Goal: Information Seeking & Learning: Check status

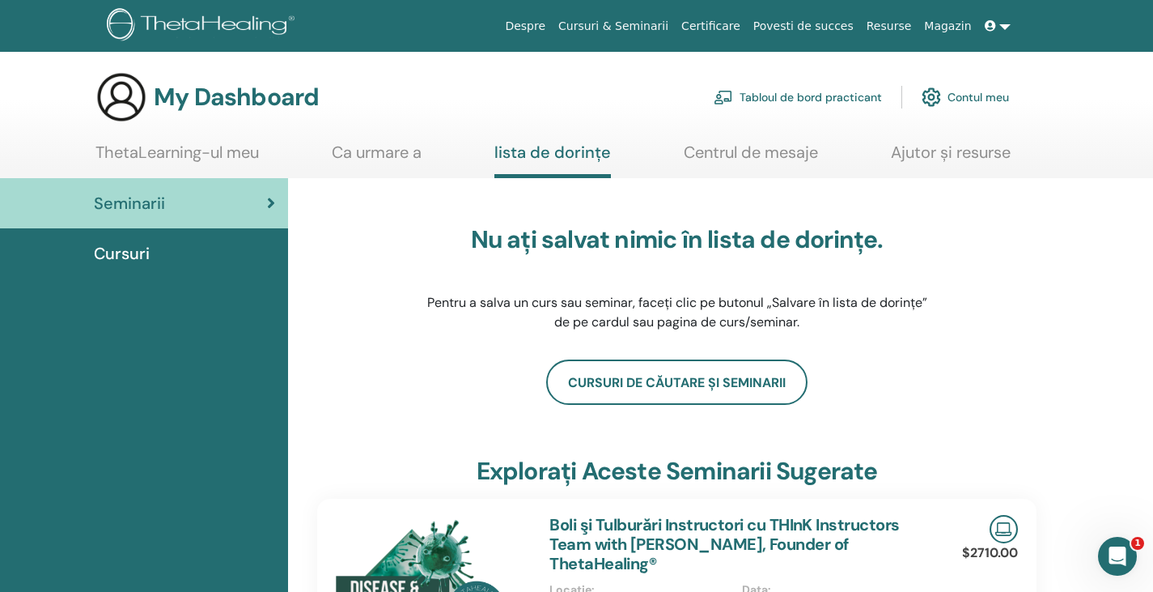
click at [973, 94] on link "Contul meu" at bounding box center [965, 97] width 87 height 36
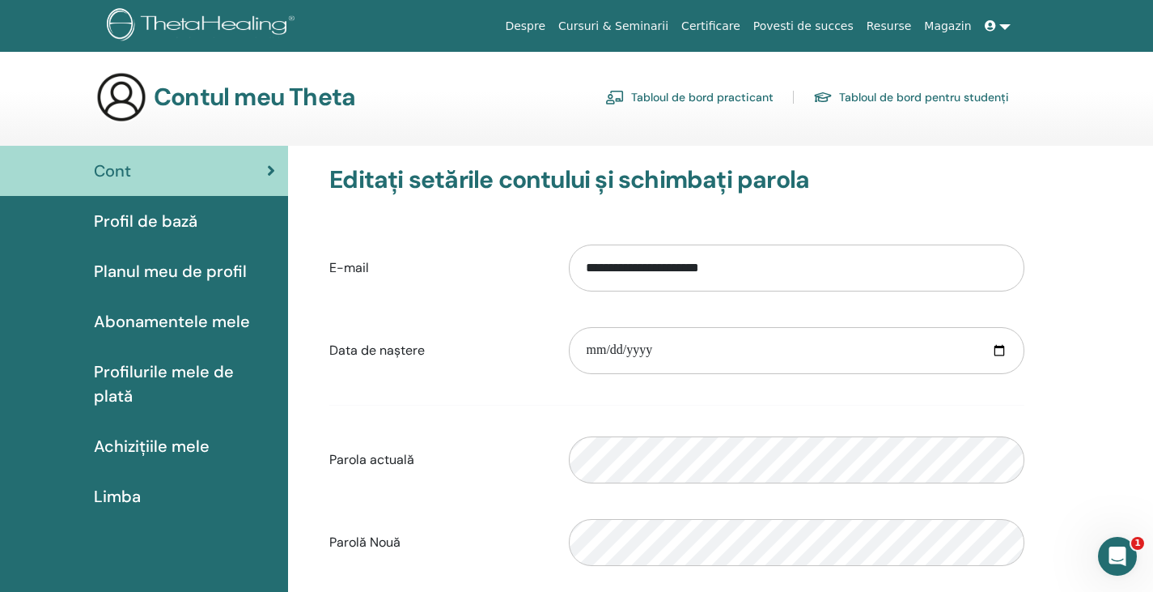
click at [164, 434] on span "Achizițiile mele" at bounding box center [152, 446] width 116 height 24
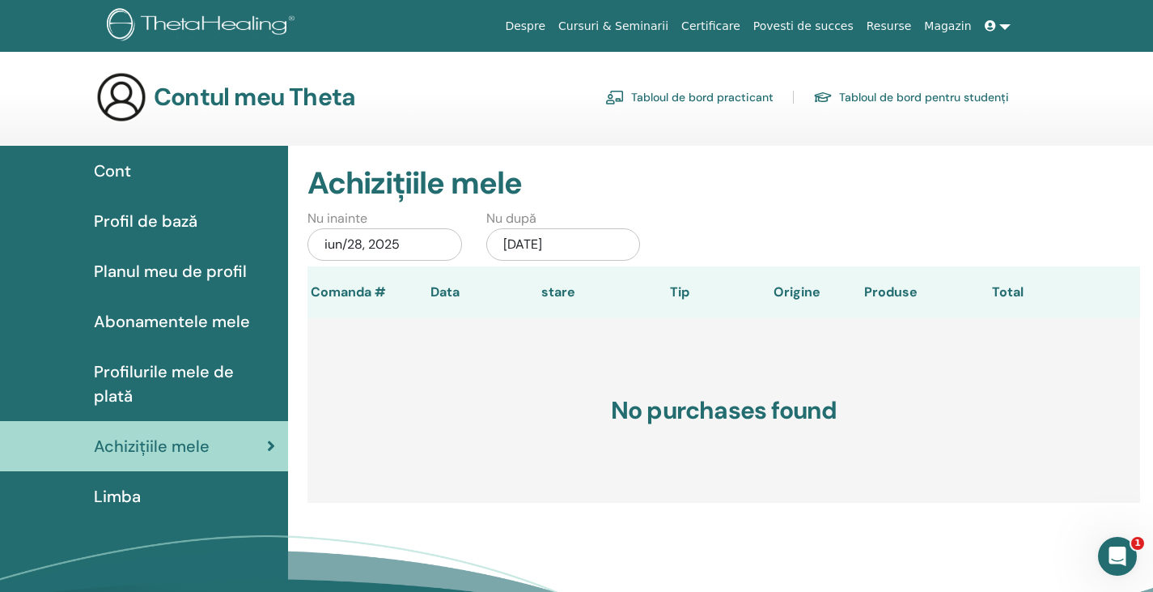
click at [176, 322] on span "Abonamentele mele" at bounding box center [172, 321] width 156 height 24
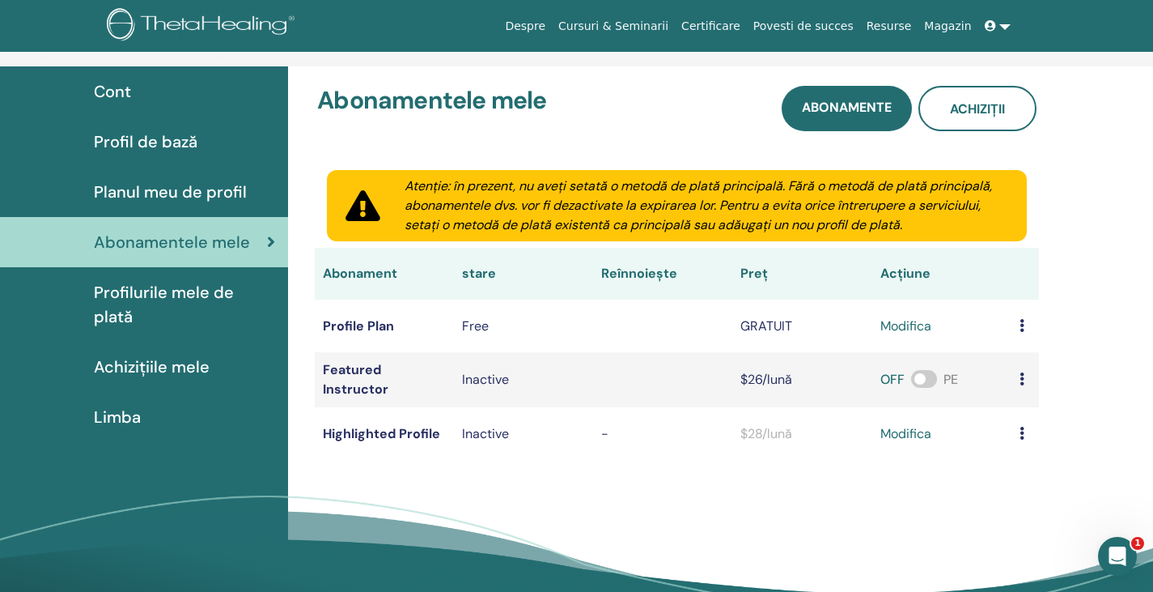
scroll to position [81, 0]
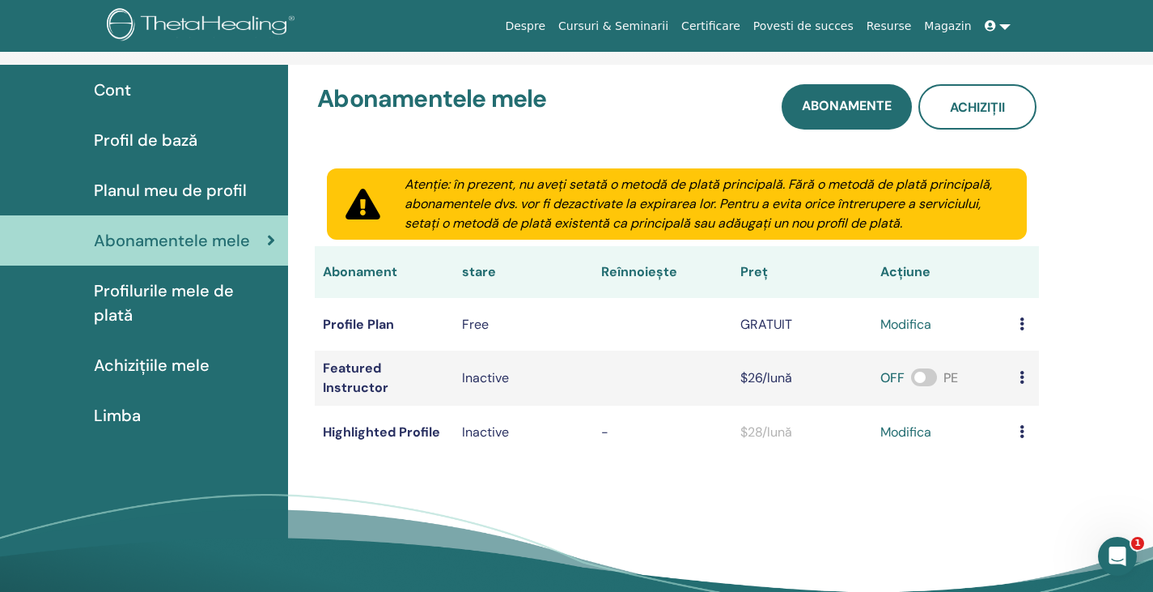
click at [166, 135] on span "Profil de bază" at bounding box center [146, 140] width 104 height 24
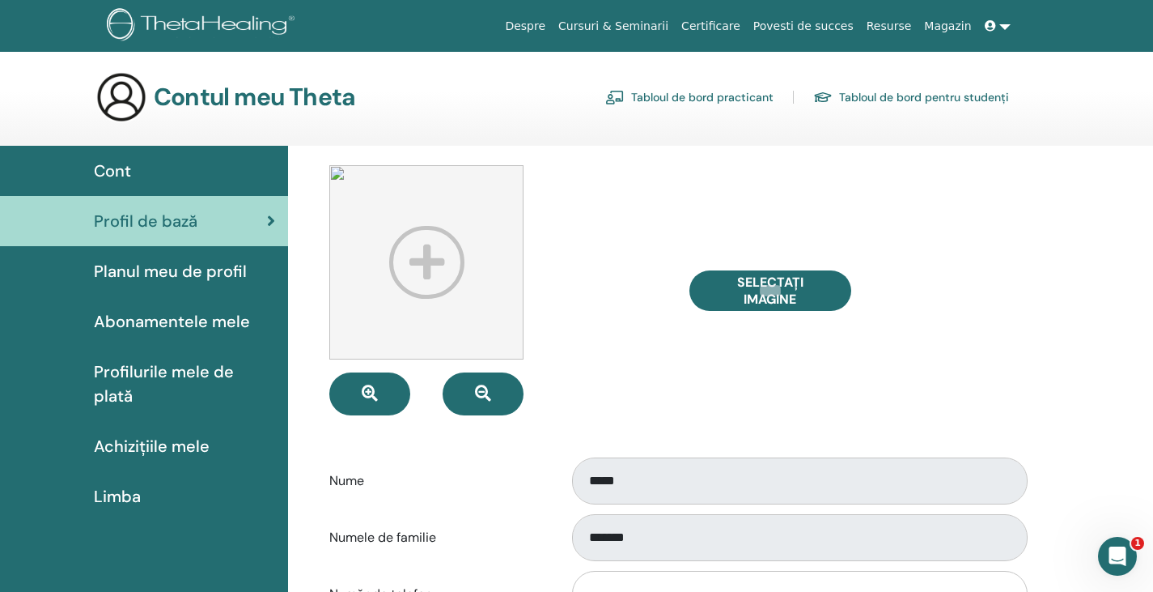
click at [122, 176] on span "Cont" at bounding box center [112, 171] width 37 height 24
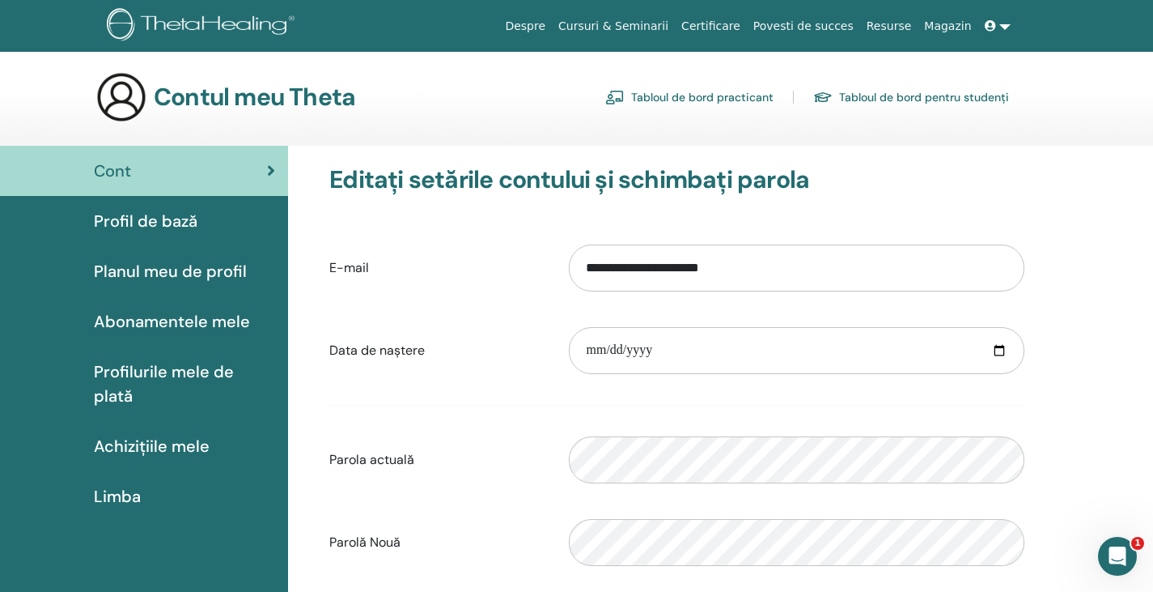
click at [689, 97] on link "Tabloul de bord practicant" at bounding box center [689, 97] width 168 height 26
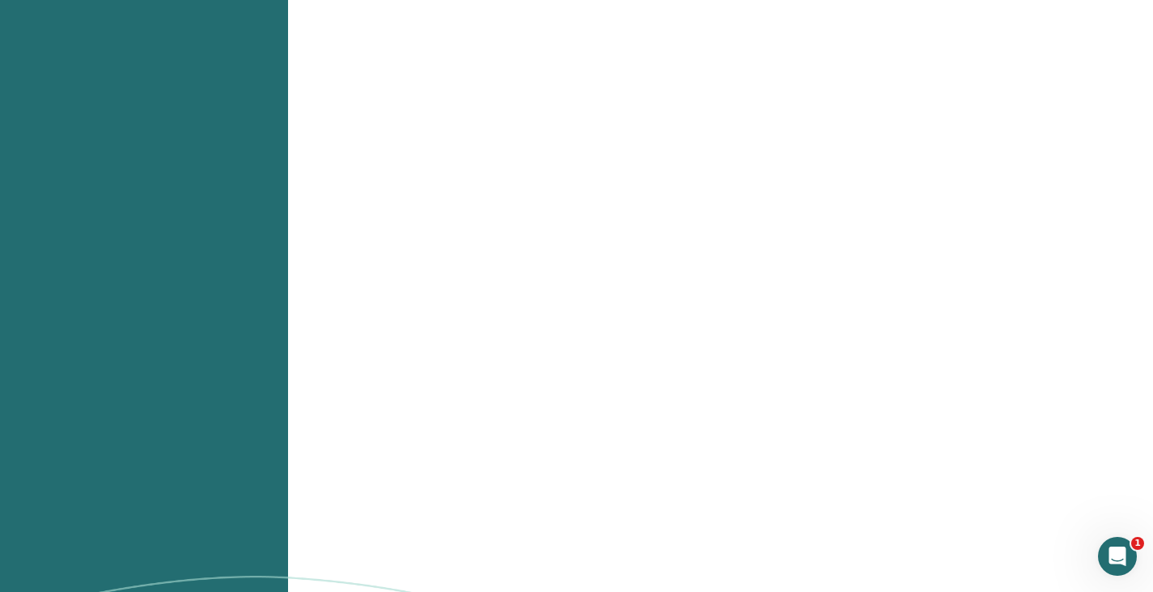
scroll to position [1538, 0]
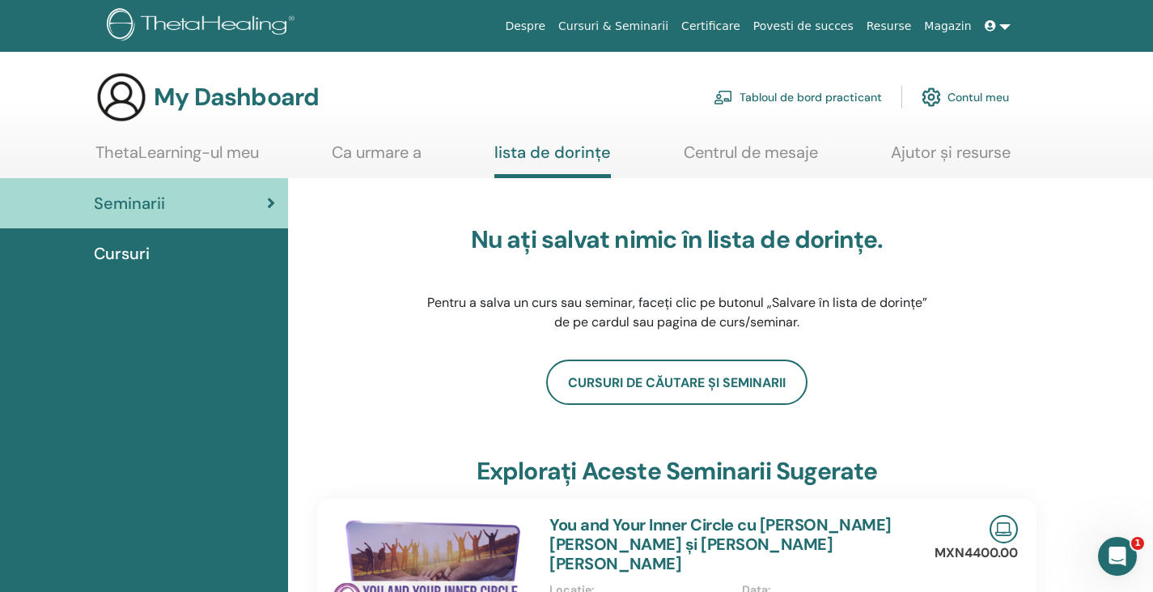
click at [1003, 24] on link at bounding box center [997, 26] width 39 height 30
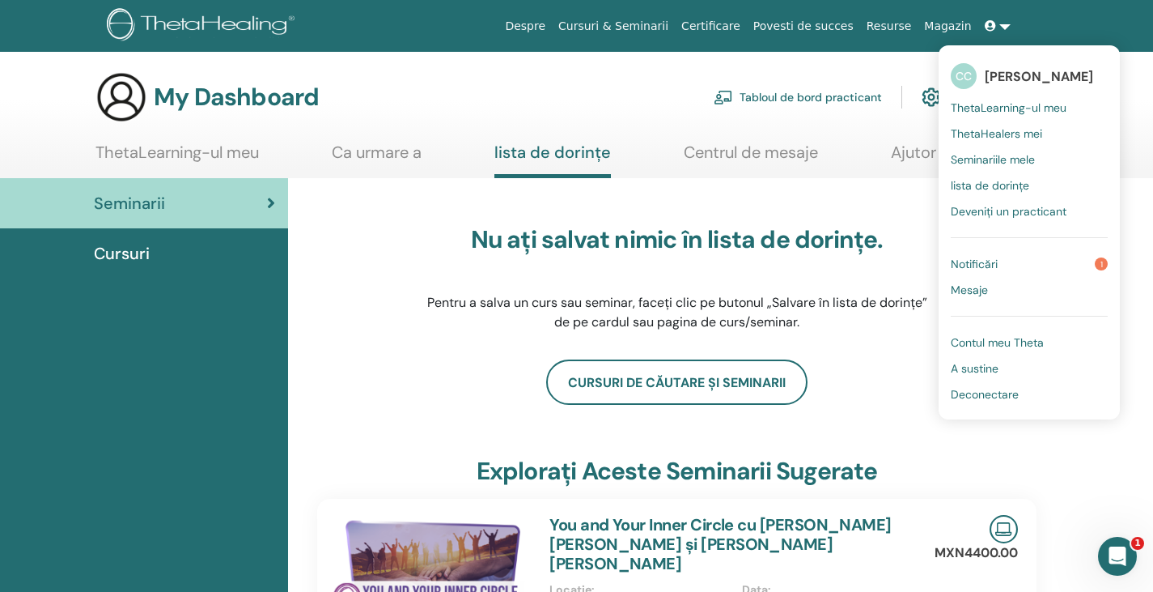
click at [1010, 340] on span "Contul meu Theta" at bounding box center [997, 342] width 93 height 15
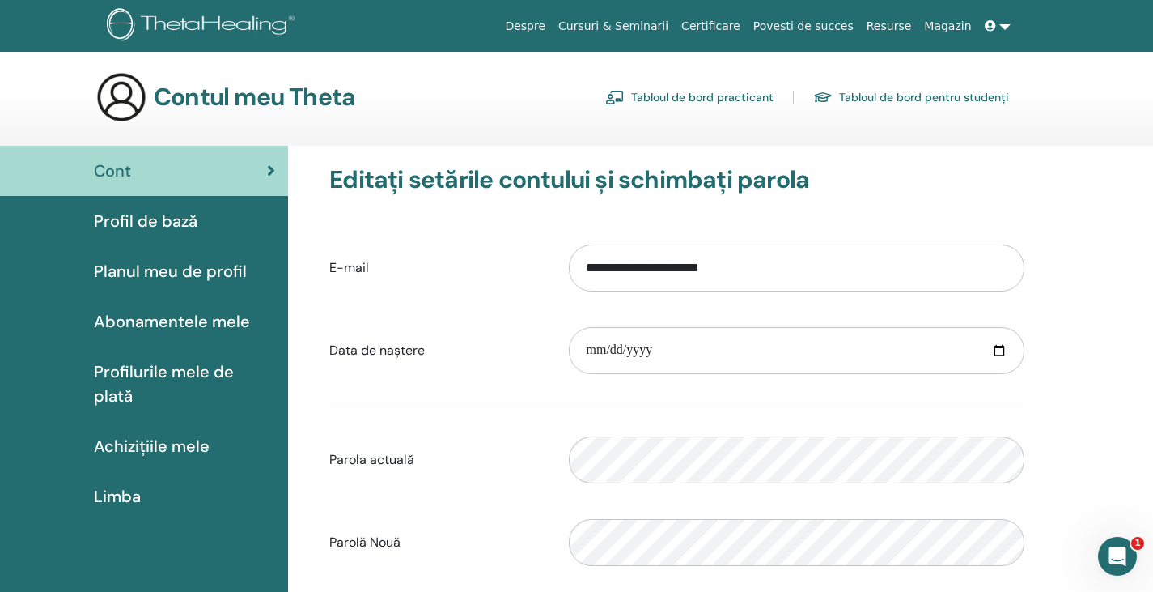
click at [1006, 24] on link at bounding box center [997, 26] width 39 height 30
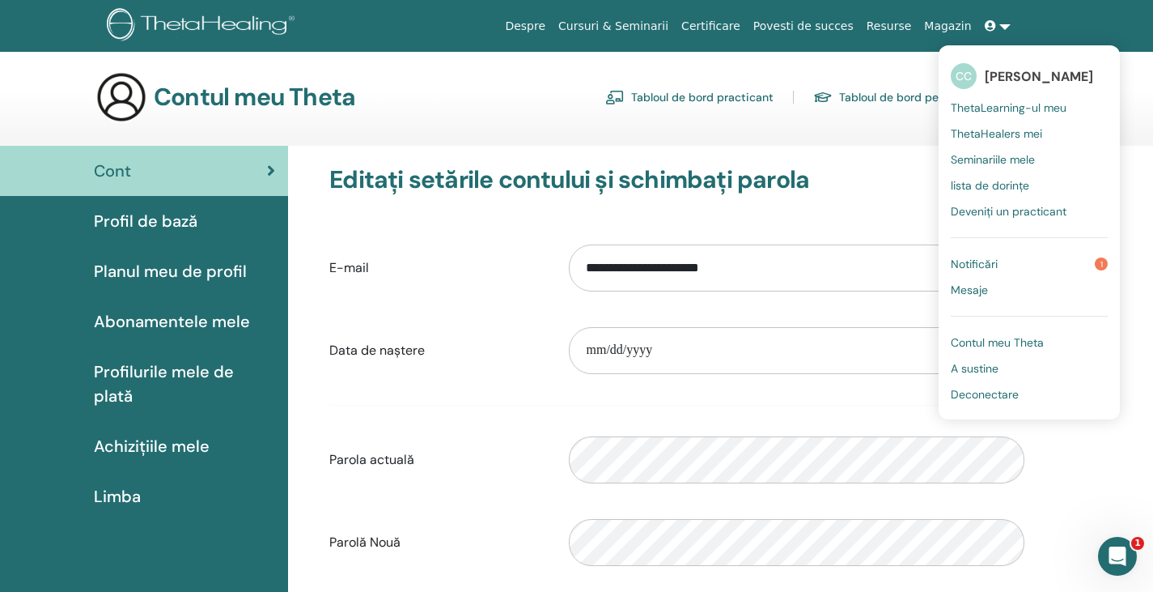
click at [999, 107] on span "ThetaLearning-ul meu" at bounding box center [1009, 107] width 116 height 15
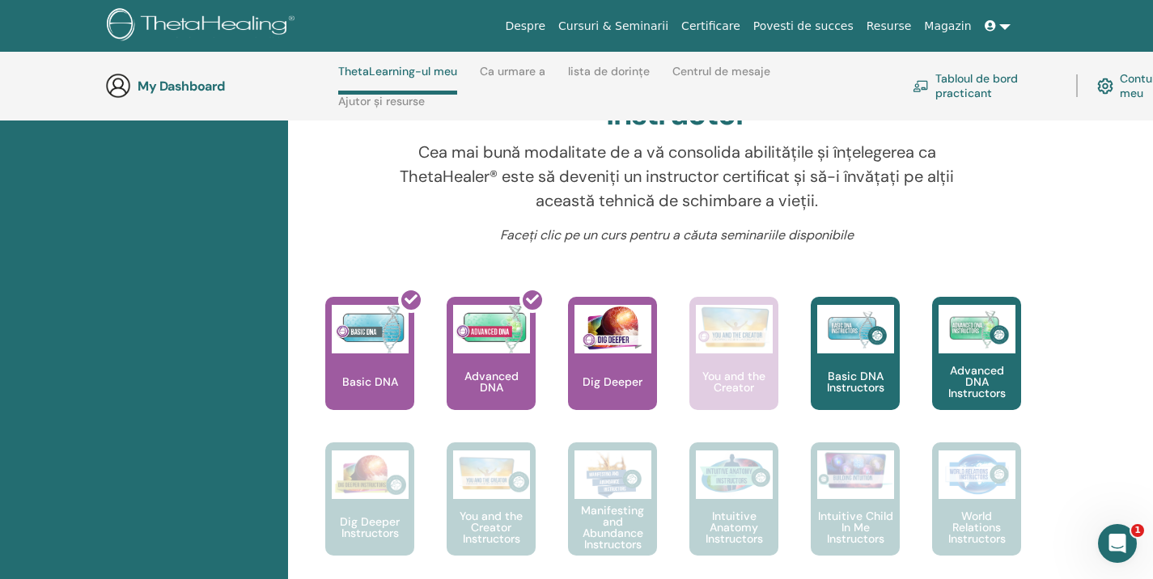
scroll to position [634, 0]
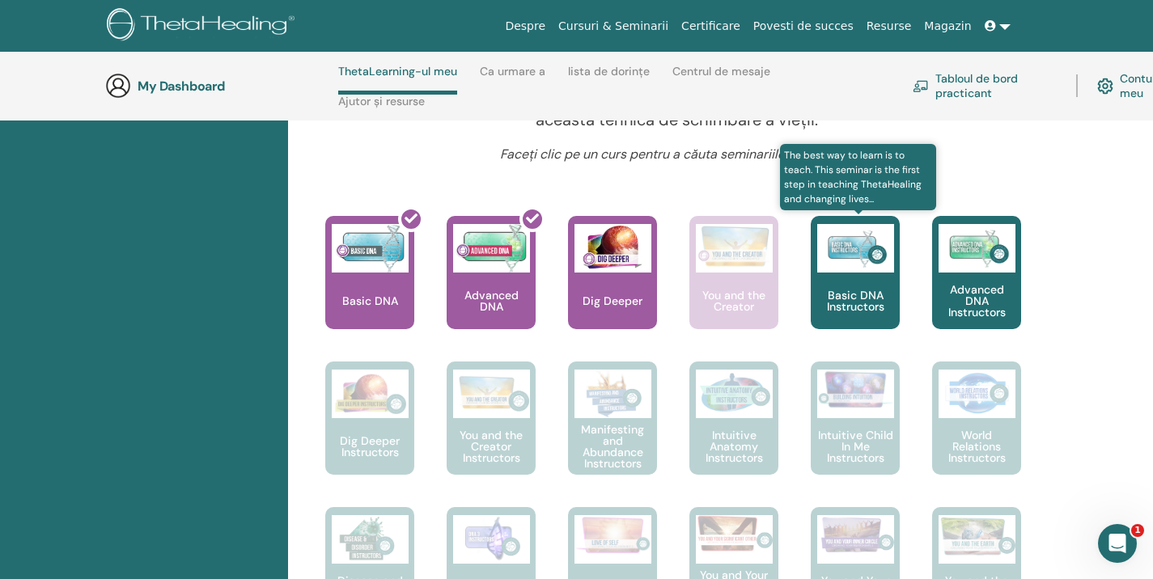
click at [854, 284] on div "Basic DNA Instructors" at bounding box center [855, 272] width 89 height 113
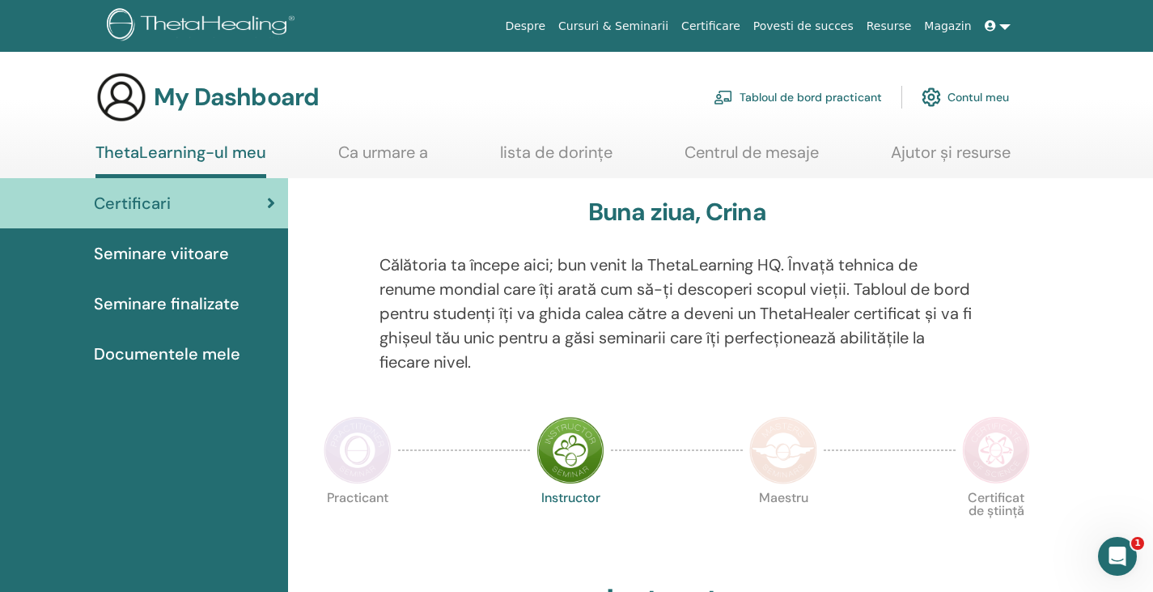
click at [170, 303] on span "Seminare finalizate" at bounding box center [167, 303] width 146 height 24
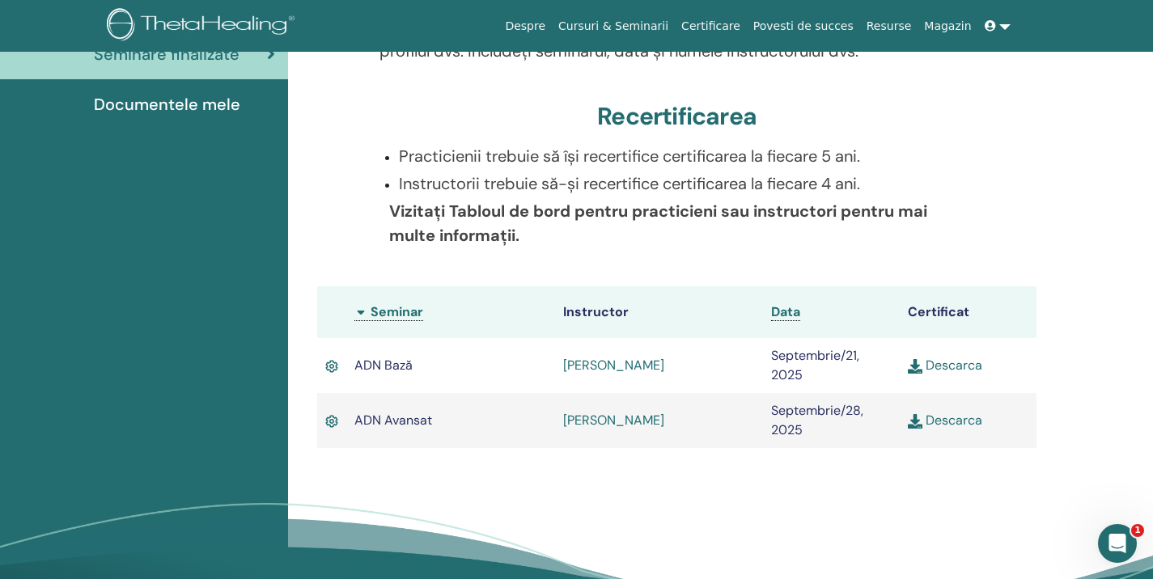
scroll to position [311, 0]
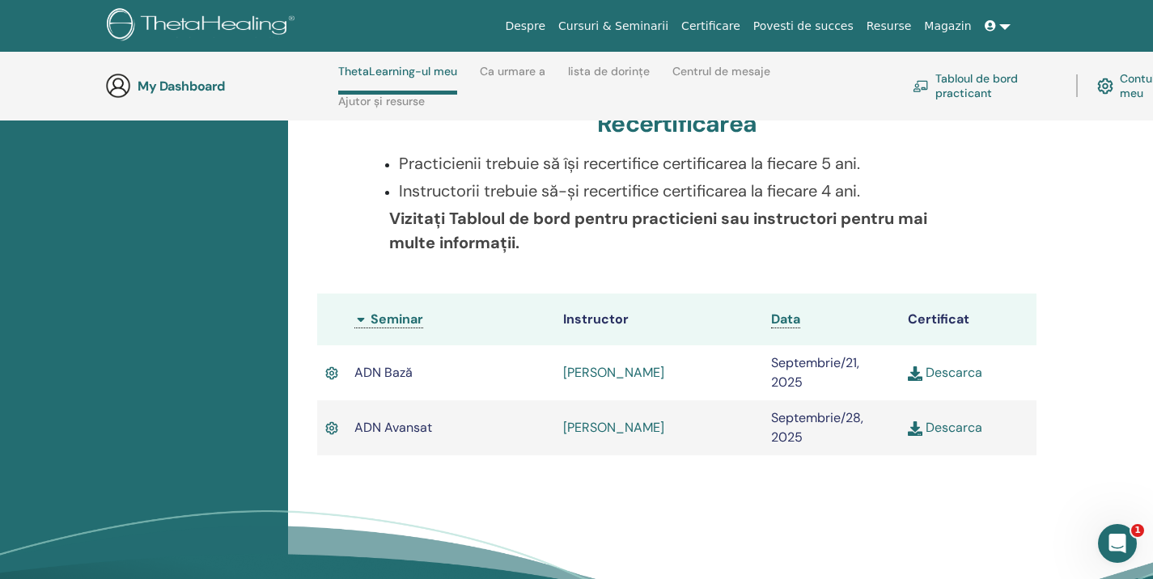
click at [953, 429] on link "Descarca" at bounding box center [945, 427] width 74 height 17
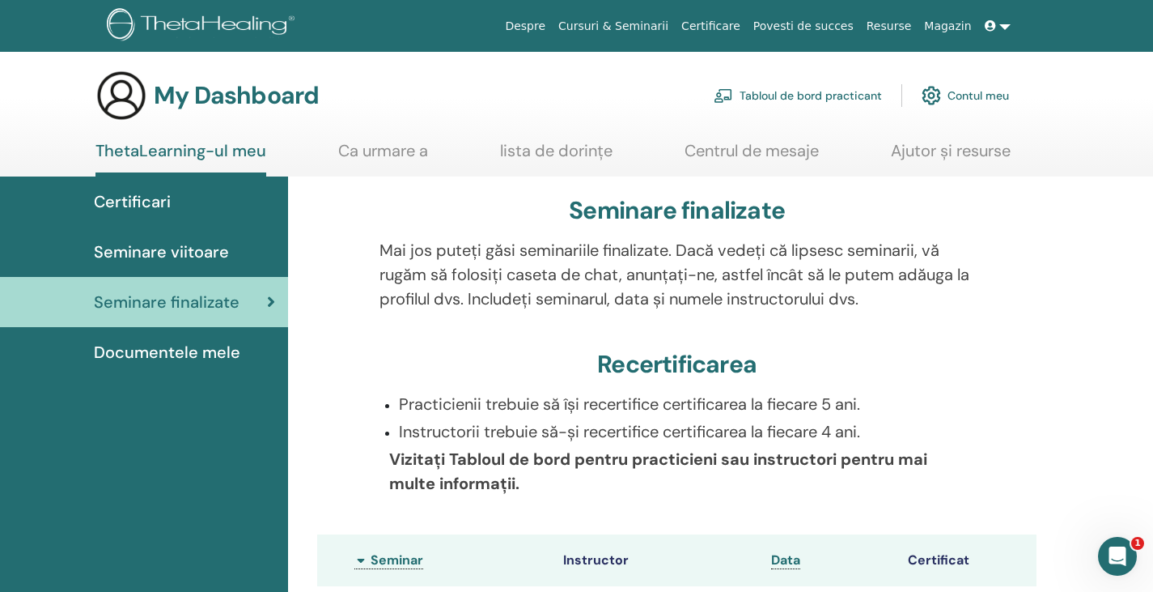
scroll to position [0, 0]
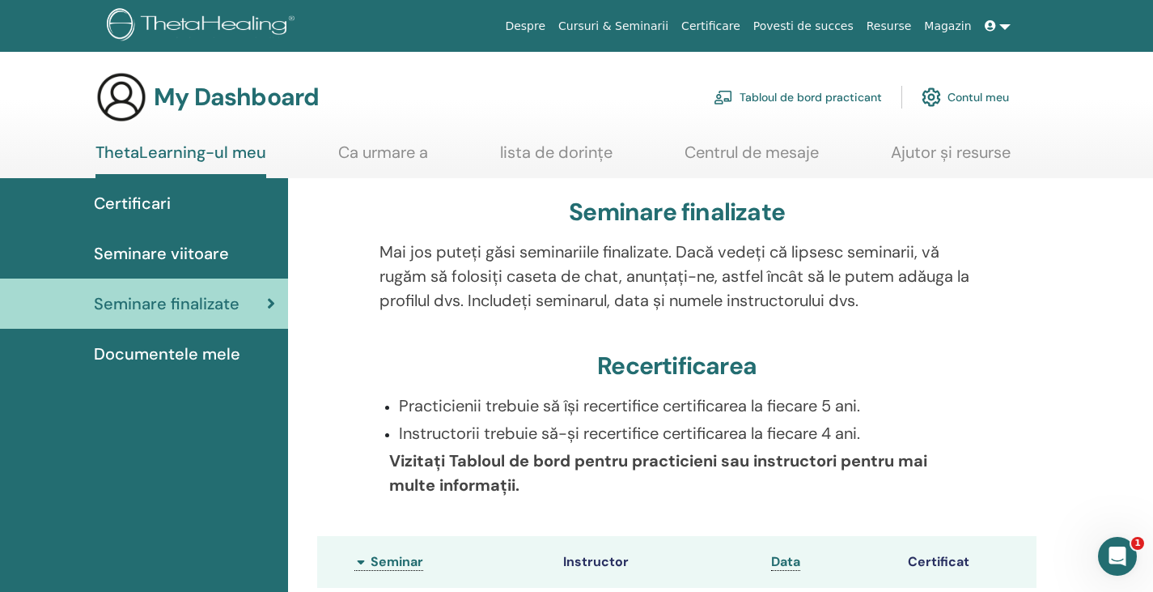
click at [155, 253] on span "Seminare viitoare" at bounding box center [161, 253] width 135 height 24
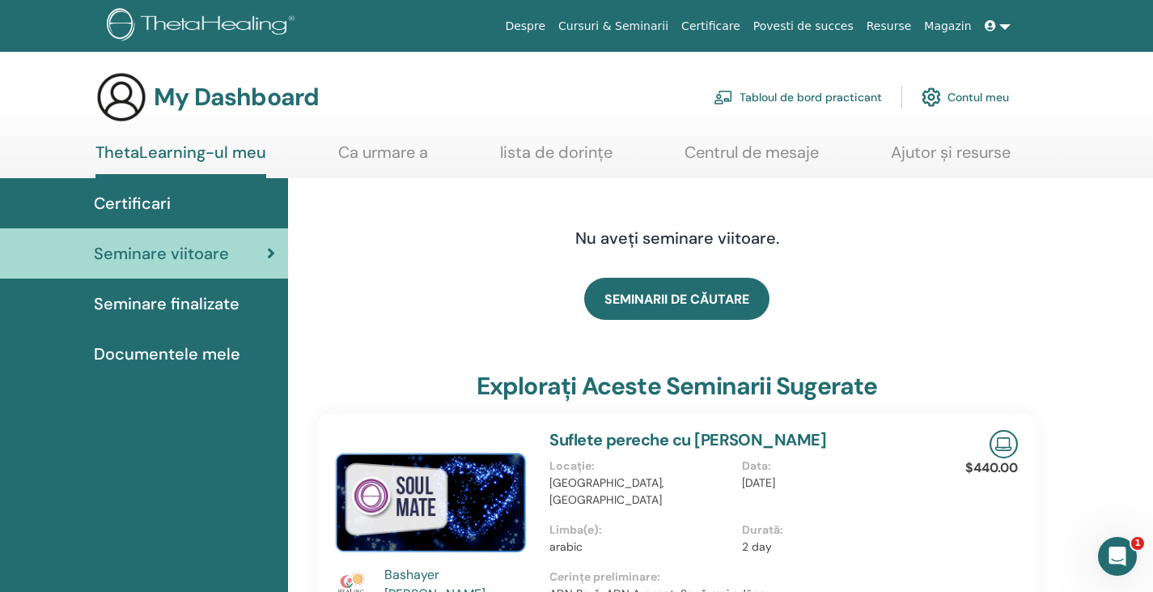
click at [162, 304] on span "Seminare finalizate" at bounding box center [167, 303] width 146 height 24
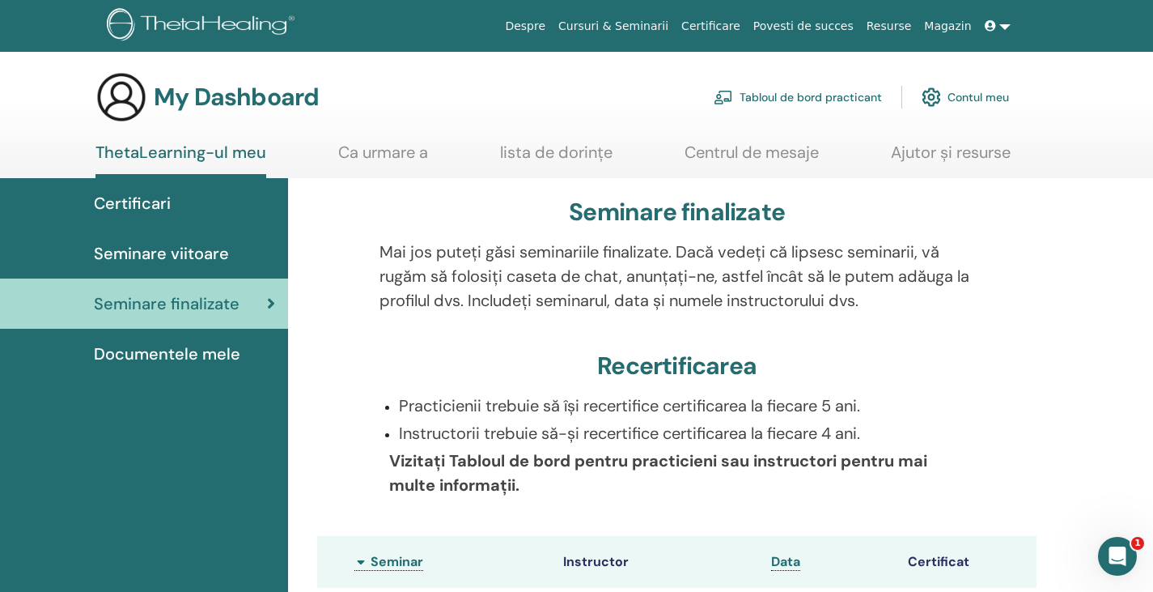
click at [211, 354] on span "Documentele mele" at bounding box center [167, 353] width 146 height 24
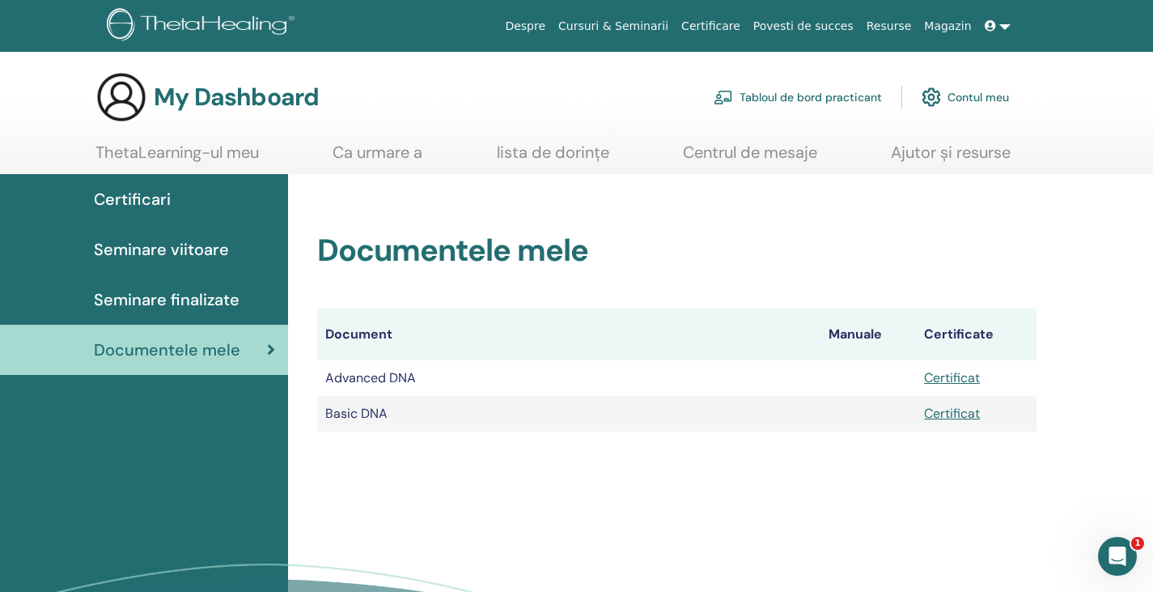
click at [127, 206] on span "Certificari" at bounding box center [132, 199] width 77 height 24
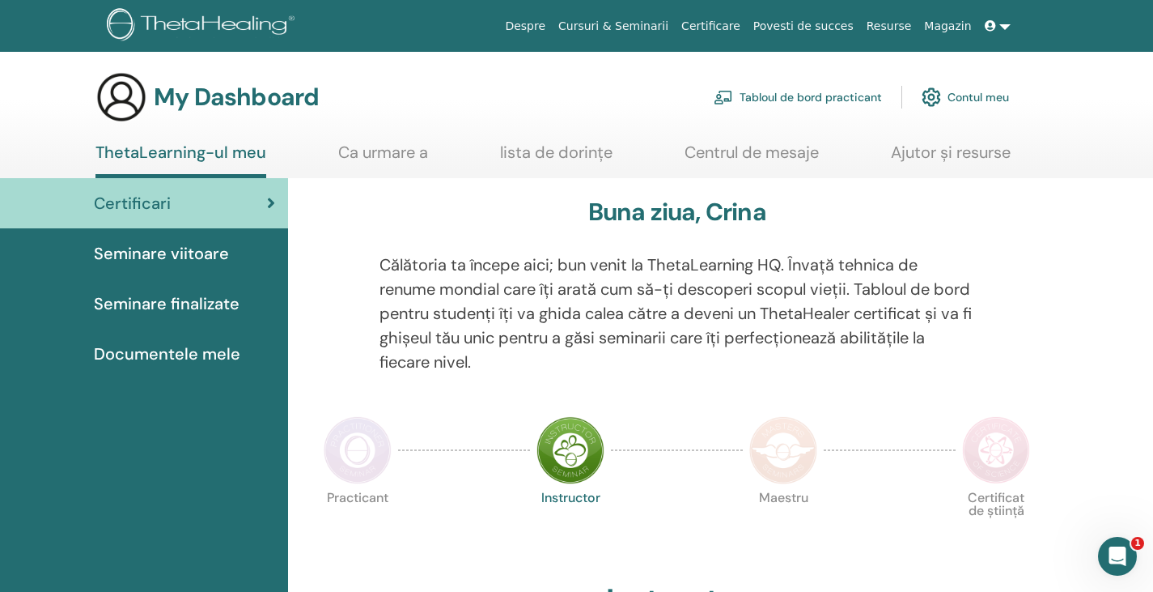
click at [407, 151] on link "Ca urmare a" at bounding box center [383, 158] width 90 height 32
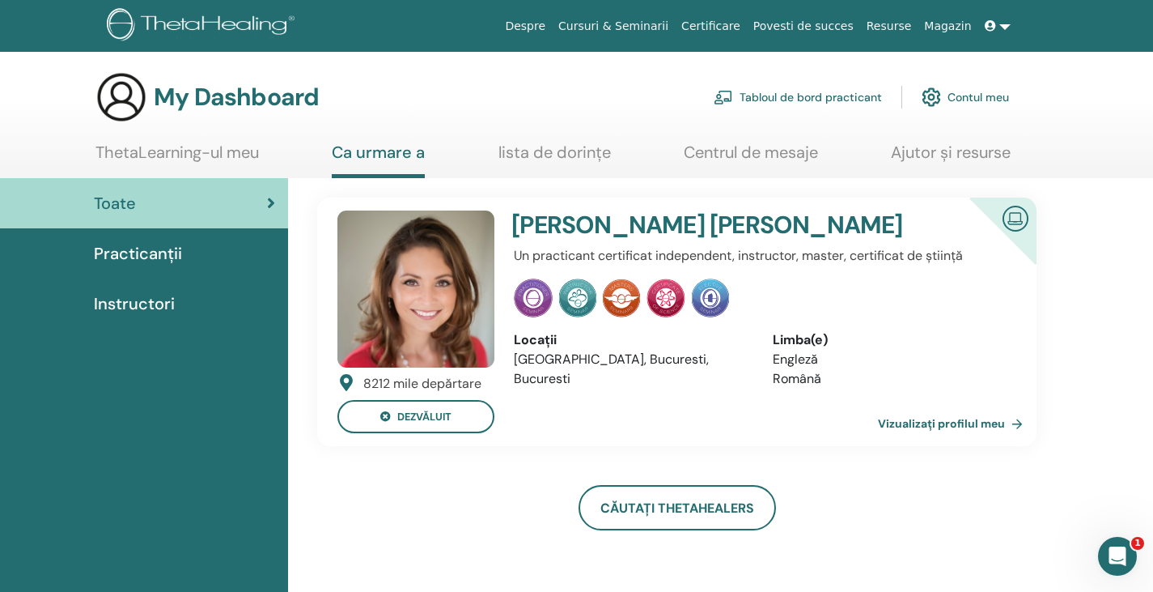
click at [650, 223] on h4 "[PERSON_NAME]" at bounding box center [716, 224] width 411 height 29
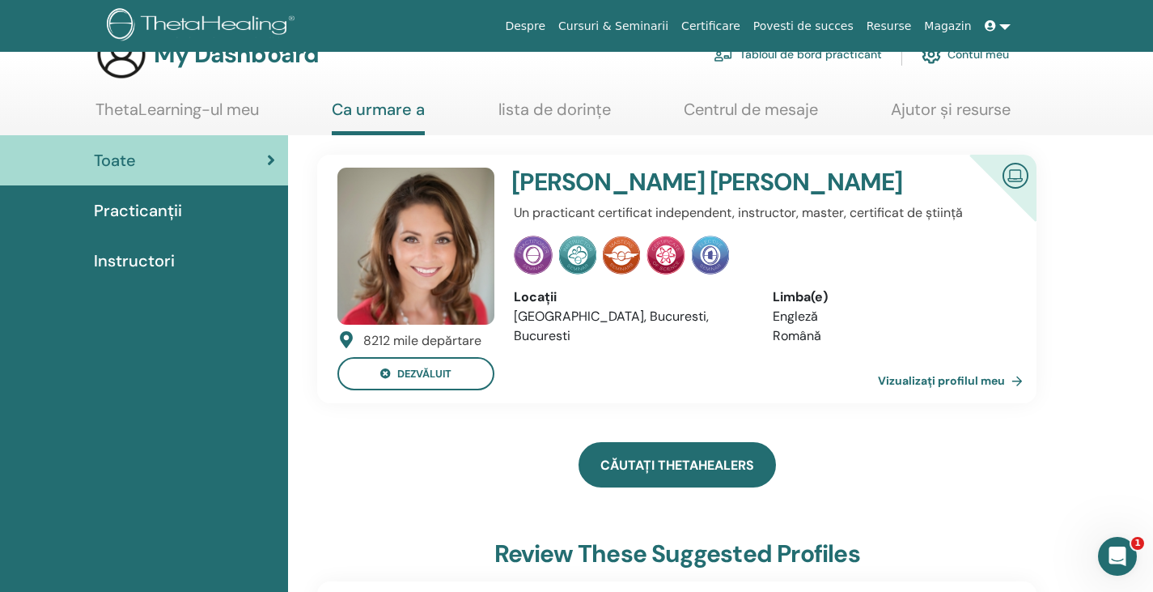
scroll to position [81, 0]
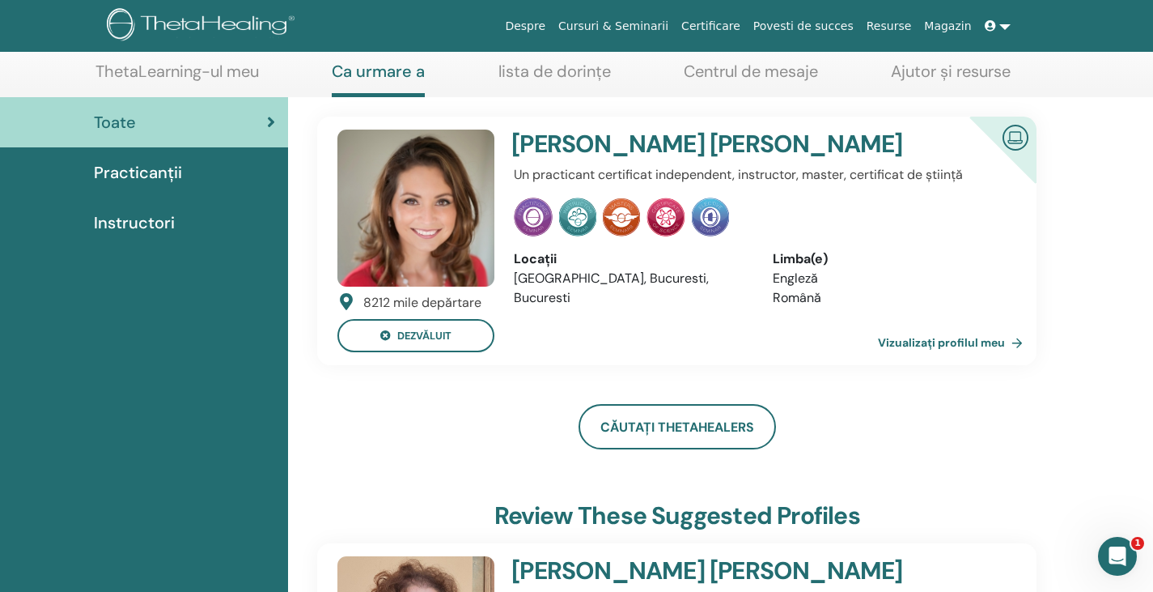
click at [971, 345] on link "Vizualizați profilul meu" at bounding box center [953, 342] width 151 height 32
